Goal: Transaction & Acquisition: Subscribe to service/newsletter

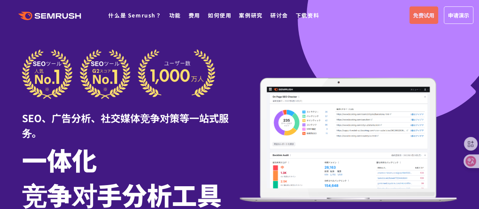
click at [425, 16] on font "免费试用" at bounding box center [423, 15] width 21 height 8
click at [175, 16] on font "功能" at bounding box center [175, 15] width 12 height 8
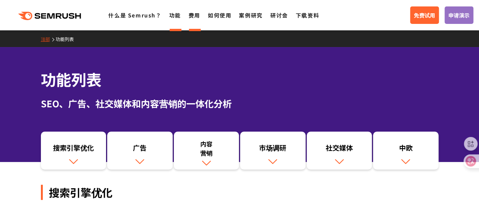
click at [193, 15] on font "费用" at bounding box center [195, 15] width 12 height 8
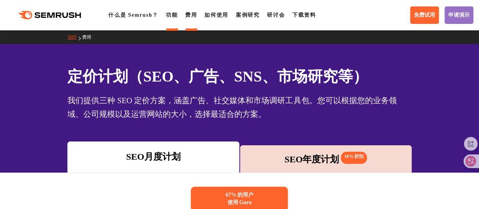
click at [177, 14] on font "功能" at bounding box center [172, 15] width 12 height 6
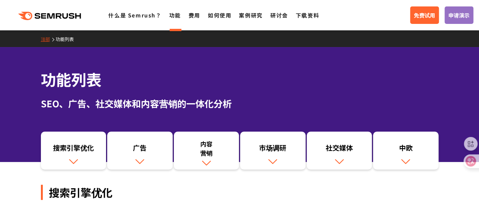
click at [123, 20] on div ".cls {fill: #FF642D;} .cls {fill: #FF642D;} 什么是 Semrush？ 功能 费用 如何使用 案例研究 研讨会 下载…" at bounding box center [163, 15] width 327 height 10
click at [118, 14] on font "什么是 Semrush？" at bounding box center [134, 15] width 53 height 8
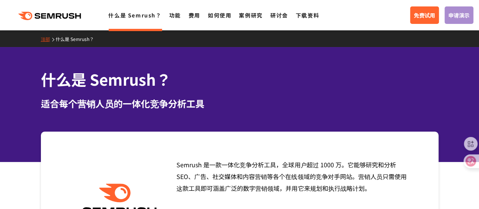
click at [459, 13] on font "申请演示" at bounding box center [458, 15] width 21 height 8
click at [177, 17] on font "功能" at bounding box center [175, 15] width 12 height 8
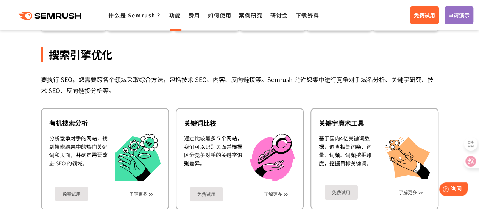
scroll to position [151, 0]
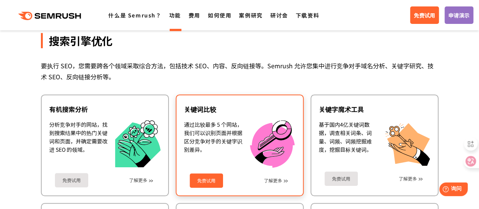
click at [239, 180] on div "免费试用 了解更多" at bounding box center [239, 177] width 111 height 20
click at [219, 180] on link "免费试用" at bounding box center [206, 180] width 33 height 14
